Goal: Information Seeking & Learning: Check status

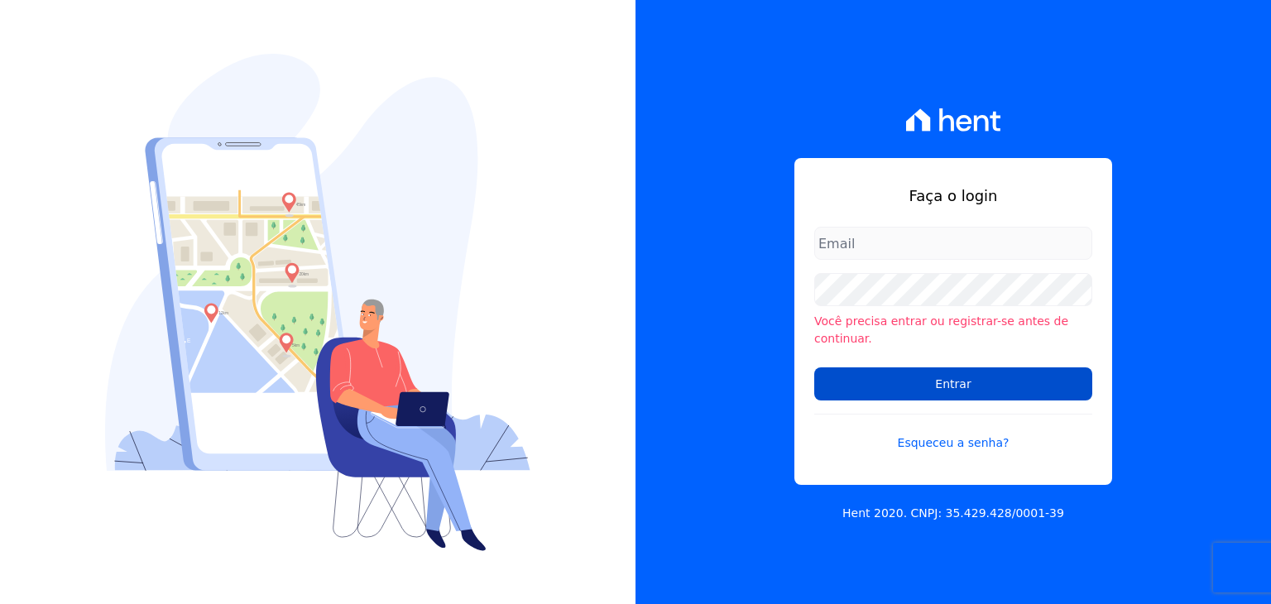
type input "[PERSON_NAME][EMAIL_ADDRESS][DOMAIN_NAME]"
click at [890, 367] on input "Entrar" at bounding box center [953, 383] width 278 height 33
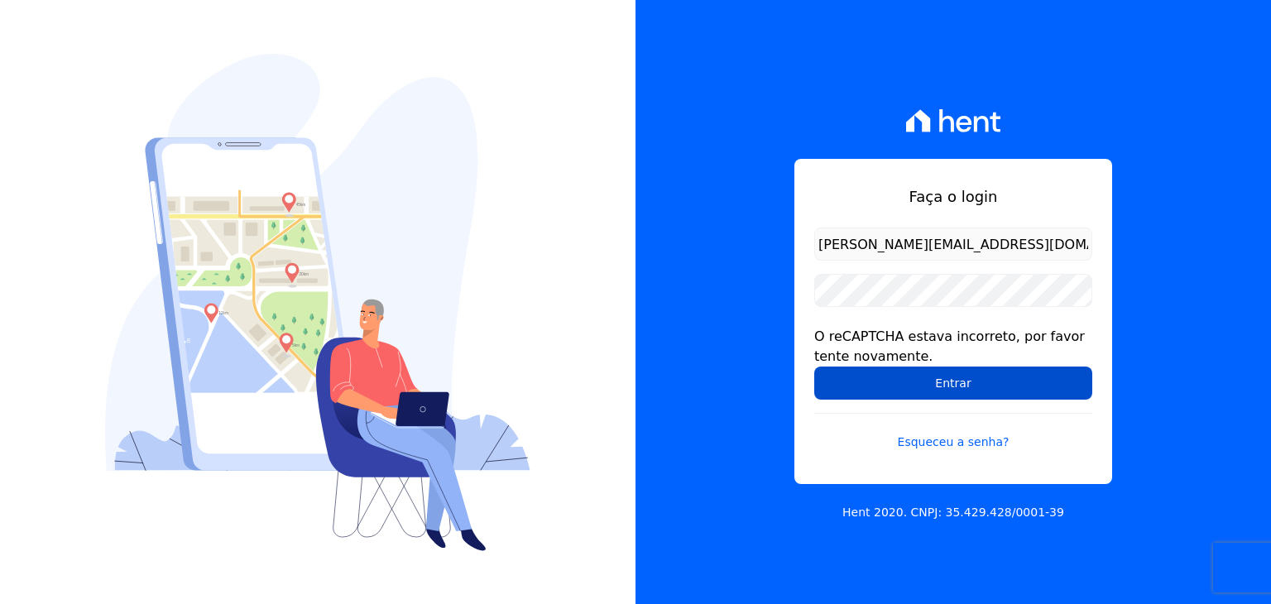
click at [857, 378] on input "Entrar" at bounding box center [953, 383] width 278 height 33
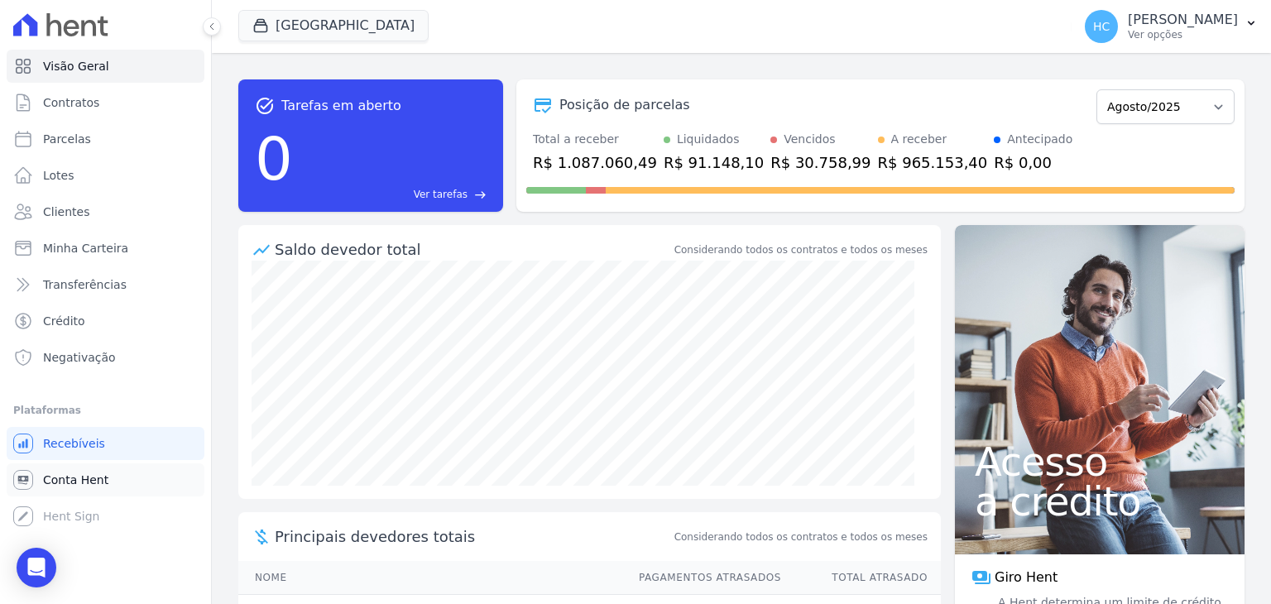
click at [65, 479] on span "Conta Hent" at bounding box center [75, 480] width 65 height 17
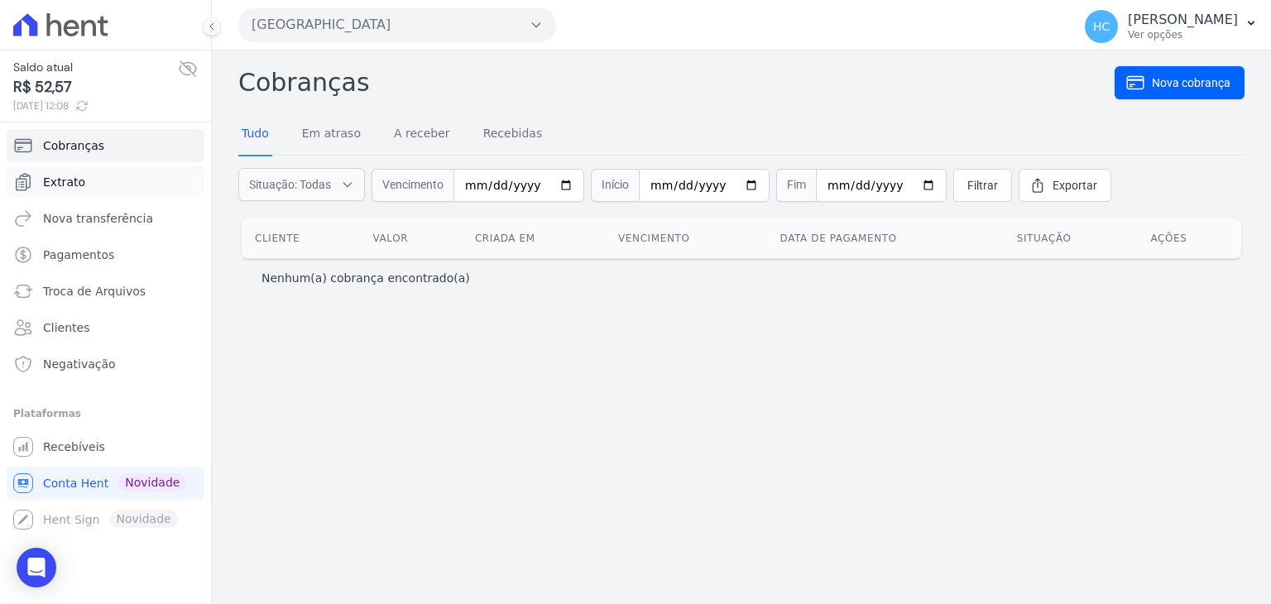
click at [64, 177] on span "Extrato" at bounding box center [64, 182] width 42 height 17
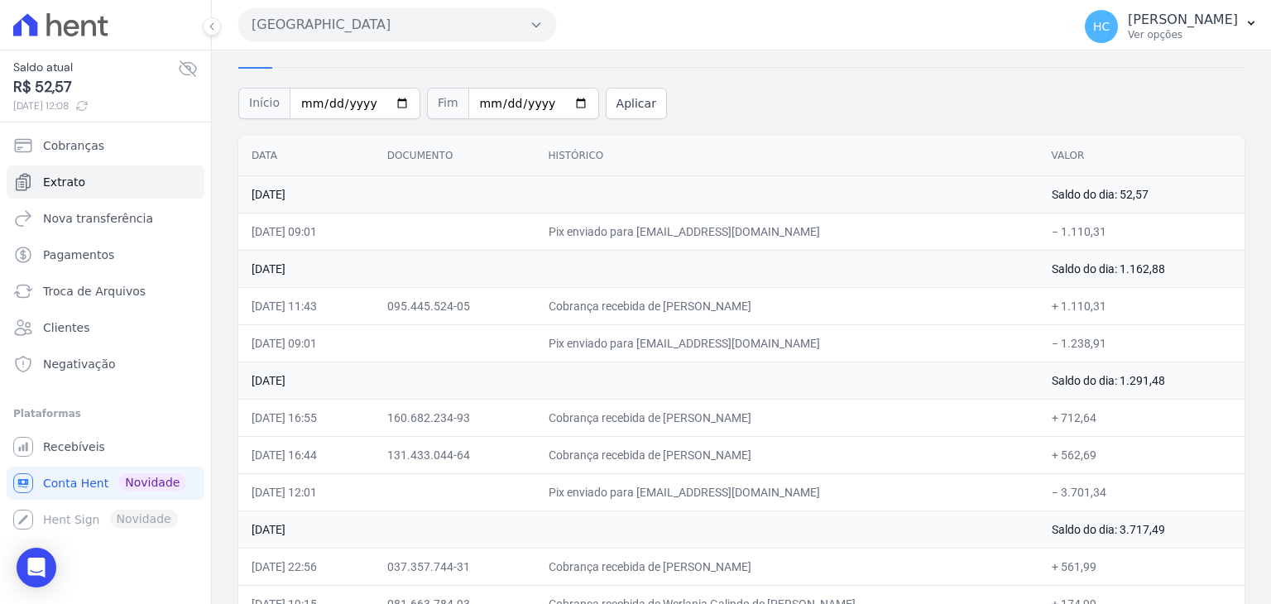
scroll to position [84, 0]
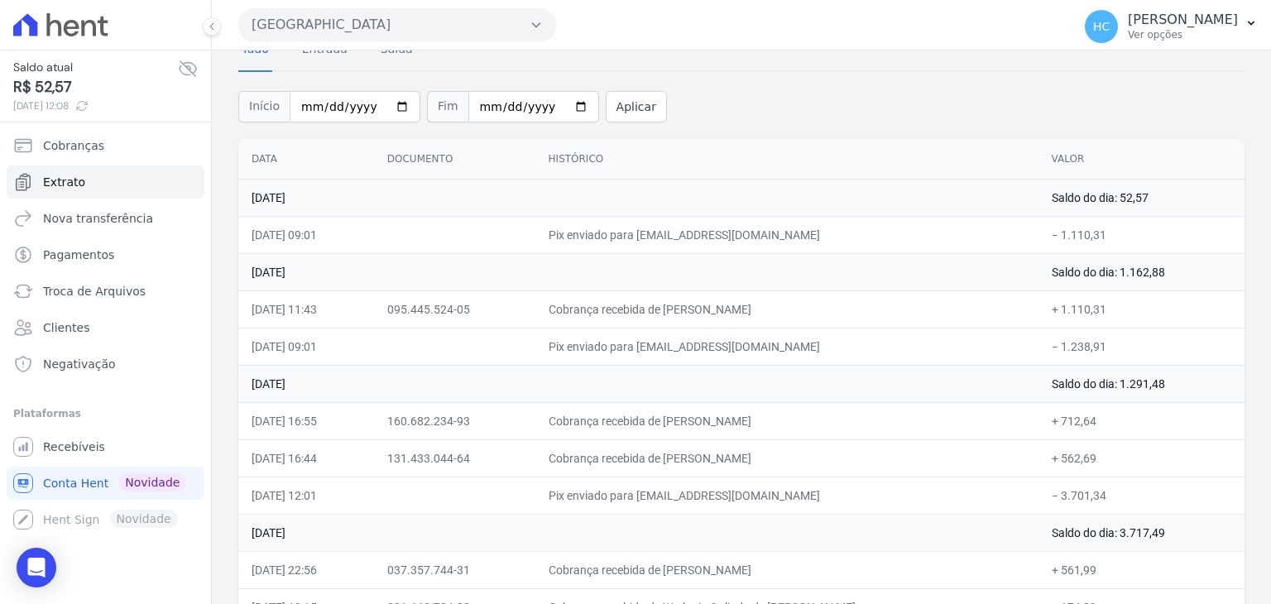
click at [566, 238] on td "Pix enviado para [EMAIL_ADDRESS][DOMAIN_NAME]" at bounding box center [786, 234] width 503 height 37
click at [661, 255] on td "[DATE]" at bounding box center [638, 271] width 800 height 37
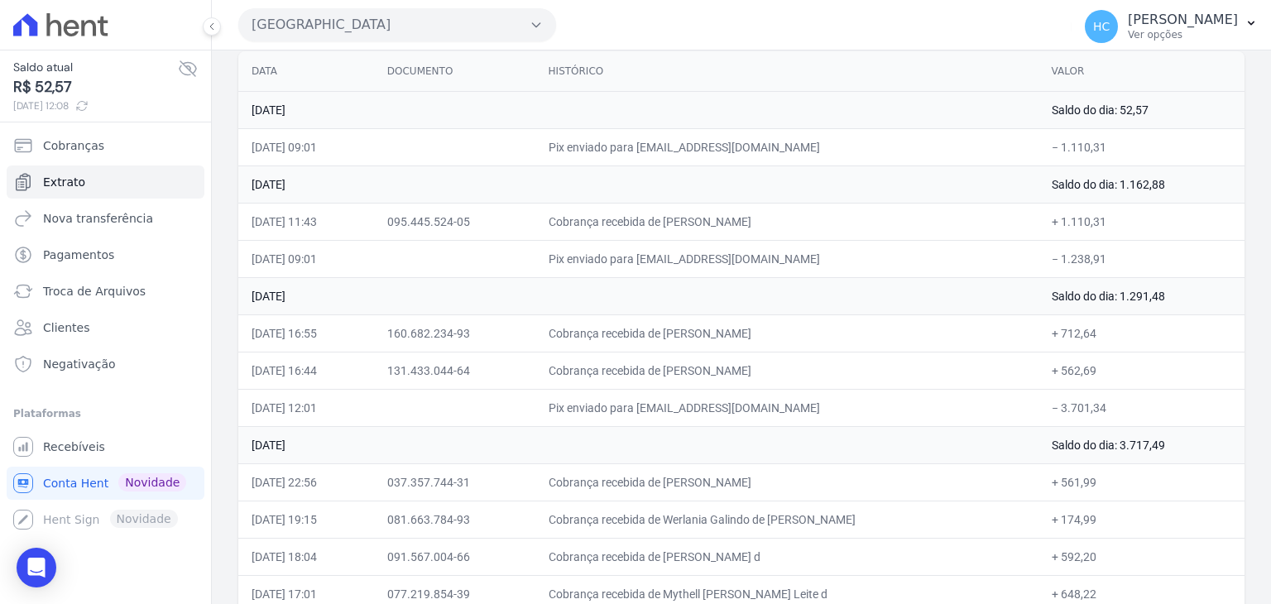
scroll to position [0, 0]
